Goal: Task Accomplishment & Management: Manage account settings

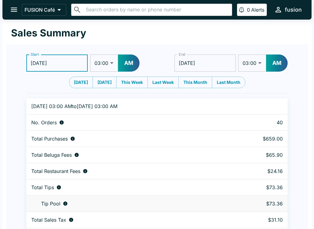
select select "03:00"
click at [16, 5] on button "open drawer" at bounding box center [14, 10] width 16 height 16
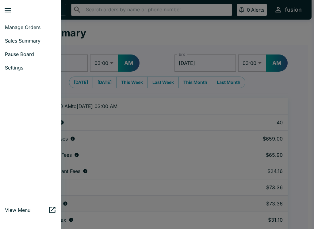
click at [30, 25] on span "Manage Orders" at bounding box center [30, 27] width 51 height 6
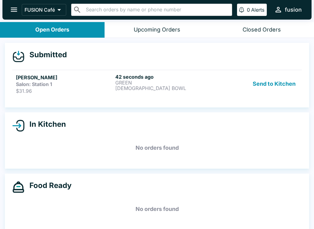
click at [266, 31] on div "Closed Orders" at bounding box center [261, 29] width 38 height 7
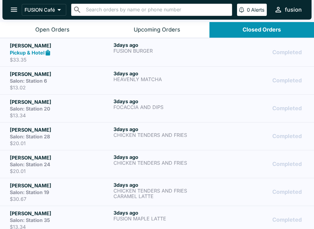
click at [46, 28] on div "Open Orders" at bounding box center [52, 29] width 34 height 7
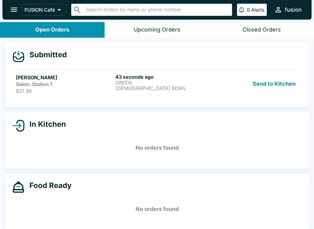
click at [265, 82] on button "Send to Kitchen" at bounding box center [274, 84] width 48 height 20
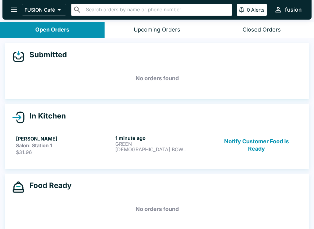
click at [40, 147] on strong "Salon: Station 1" at bounding box center [34, 145] width 36 height 6
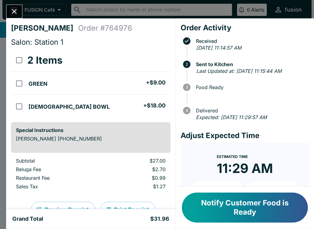
click at [246, 211] on button "Notify Customer Food is Ready" at bounding box center [245, 208] width 126 height 30
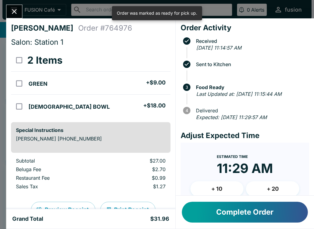
click at [256, 214] on button "Complete Order" at bounding box center [245, 212] width 126 height 21
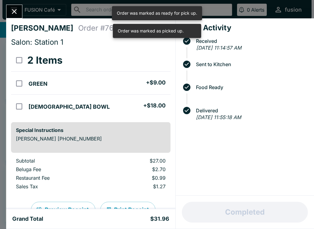
click at [17, 8] on icon "Close" at bounding box center [14, 11] width 8 height 8
